Goal: Task Accomplishment & Management: Use online tool/utility

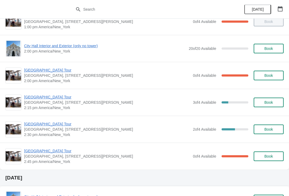
scroll to position [392, 0]
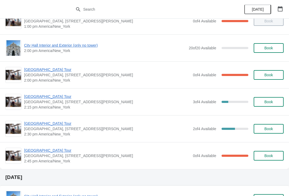
click at [46, 99] on span "[GEOGRAPHIC_DATA] Tour" at bounding box center [107, 96] width 166 height 5
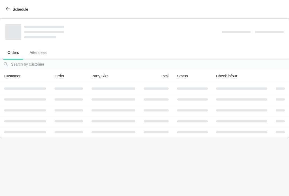
scroll to position [0, 0]
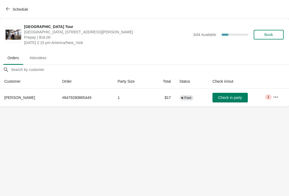
click at [271, 32] on button "Book" at bounding box center [268, 35] width 30 height 10
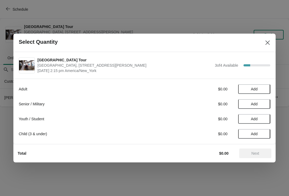
click at [259, 91] on span "Add" at bounding box center [254, 89] width 22 height 4
click at [264, 89] on icon at bounding box center [263, 90] width 6 height 6
click at [249, 156] on button "Next" at bounding box center [255, 154] width 32 height 10
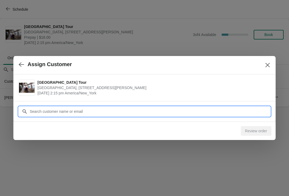
click at [197, 113] on input "Customer" at bounding box center [149, 112] width 240 height 10
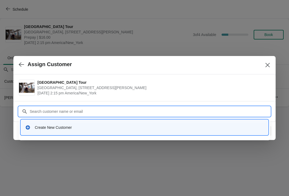
click at [49, 127] on div "Create New Customer" at bounding box center [149, 127] width 229 height 5
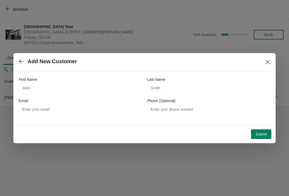
click at [181, 100] on div "Phone (Optional)" at bounding box center [208, 100] width 123 height 5
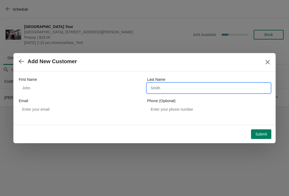
click at [173, 84] on input "Last Name" at bounding box center [208, 88] width 123 height 10
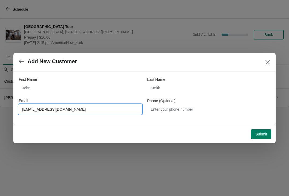
type input "G_romero91@live.com"
click at [262, 134] on span "Submit" at bounding box center [261, 134] width 12 height 4
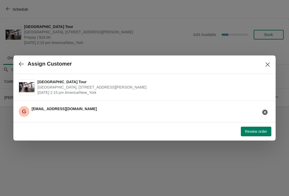
click at [270, 131] on button "Review order" at bounding box center [255, 132] width 30 height 10
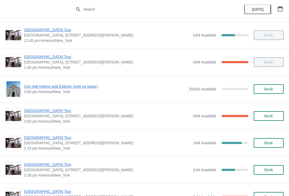
scroll to position [356, 0]
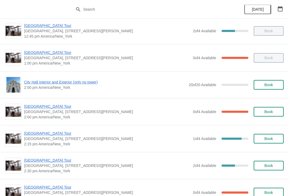
click at [32, 107] on span "[GEOGRAPHIC_DATA] Tour" at bounding box center [107, 106] width 166 height 5
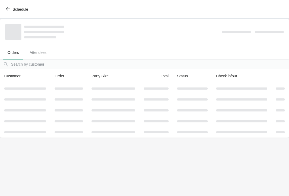
scroll to position [0, 0]
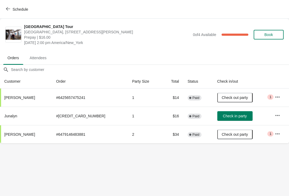
click at [223, 114] on span "Check in party" at bounding box center [235, 116] width 24 height 4
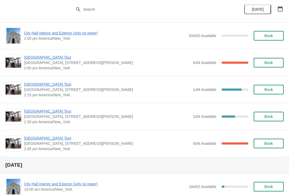
scroll to position [377, 0]
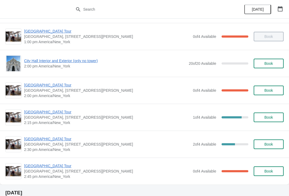
click at [55, 115] on span "[GEOGRAPHIC_DATA] Tour" at bounding box center [107, 112] width 166 height 5
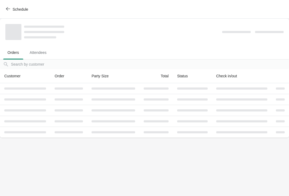
scroll to position [0, 0]
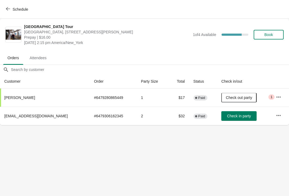
click at [10, 9] on span "Schedule" at bounding box center [17, 9] width 21 height 5
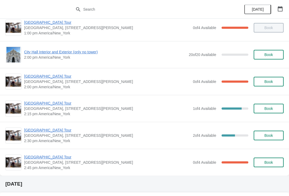
scroll to position [386, 0]
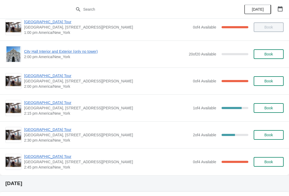
click at [57, 103] on span "[GEOGRAPHIC_DATA] Tour" at bounding box center [107, 102] width 166 height 5
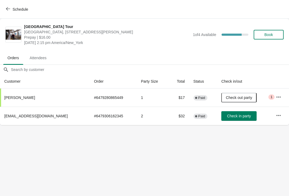
scroll to position [0, 0]
click at [9, 5] on button "Schedule" at bounding box center [18, 10] width 30 height 10
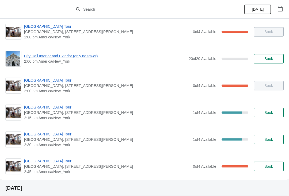
scroll to position [381, 0]
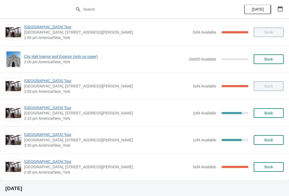
click at [55, 83] on span "[GEOGRAPHIC_DATA] Tour" at bounding box center [107, 80] width 166 height 5
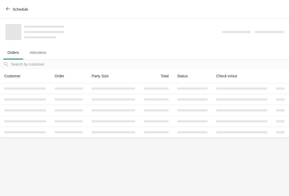
scroll to position [0, 0]
